Goal: Use online tool/utility: Utilize a website feature to perform a specific function

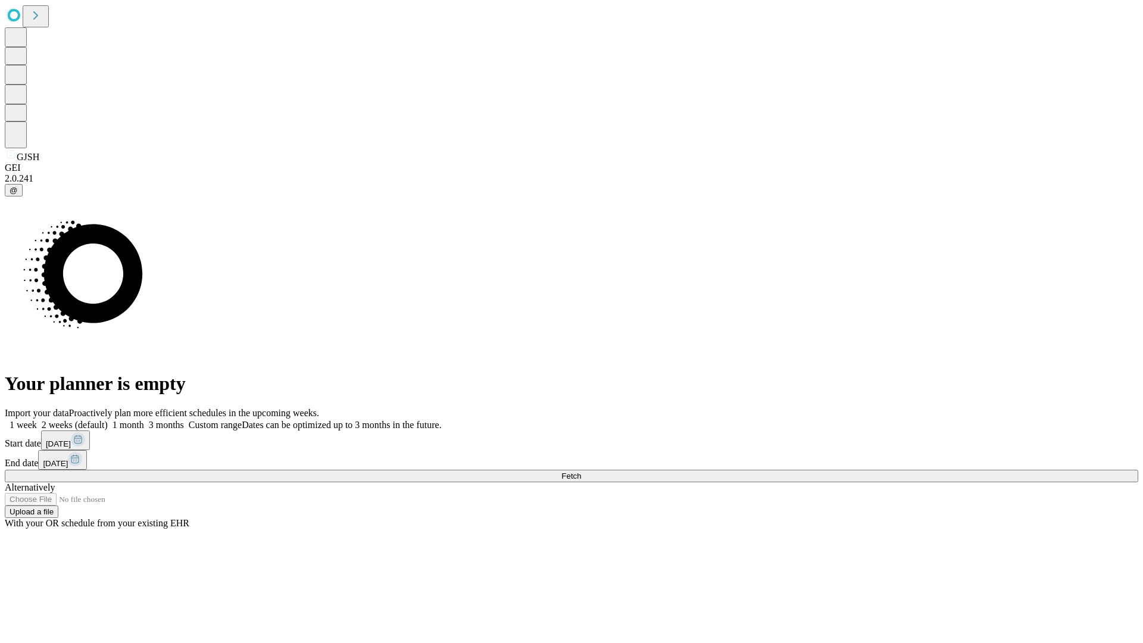
click at [581, 472] on span "Fetch" at bounding box center [572, 476] width 20 height 9
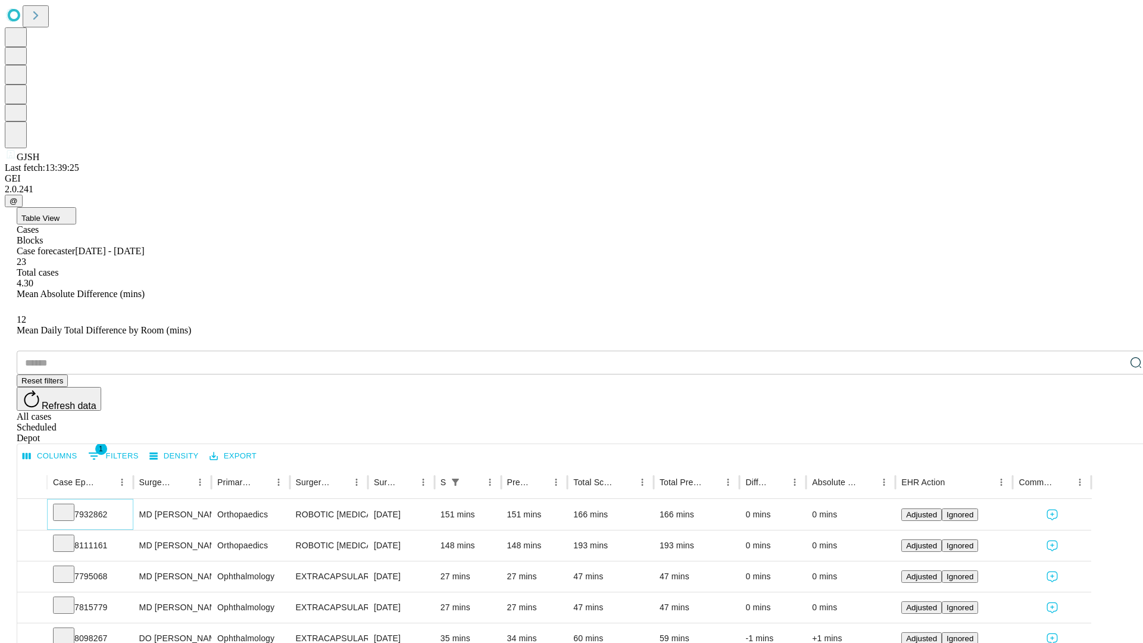
click at [70, 506] on icon at bounding box center [64, 512] width 12 height 12
